Goal: Task Accomplishment & Management: Complete application form

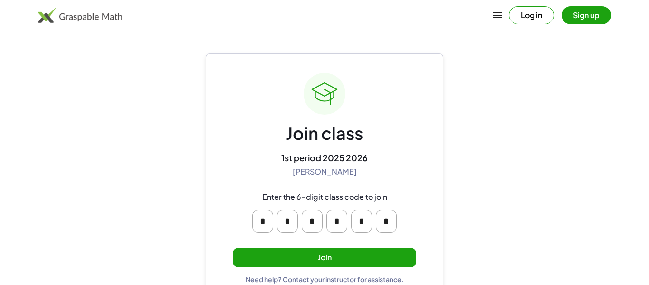
click at [367, 255] on button "Join" at bounding box center [325, 257] width 184 height 19
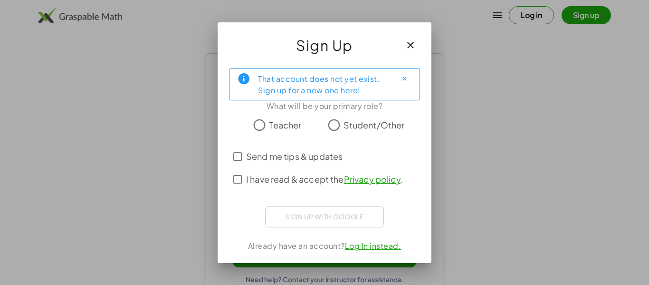
click at [345, 126] on span "Student/Other" at bounding box center [374, 124] width 61 height 13
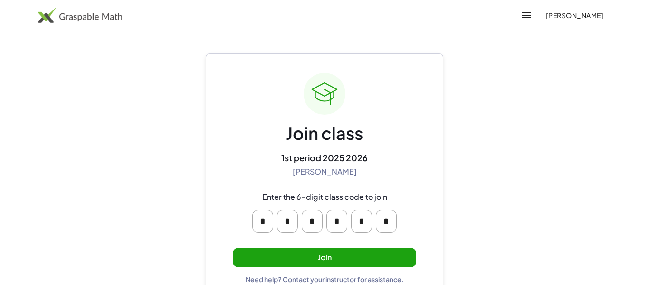
click at [293, 262] on button "Join" at bounding box center [325, 257] width 184 height 19
